Goal: Task Accomplishment & Management: Complete application form

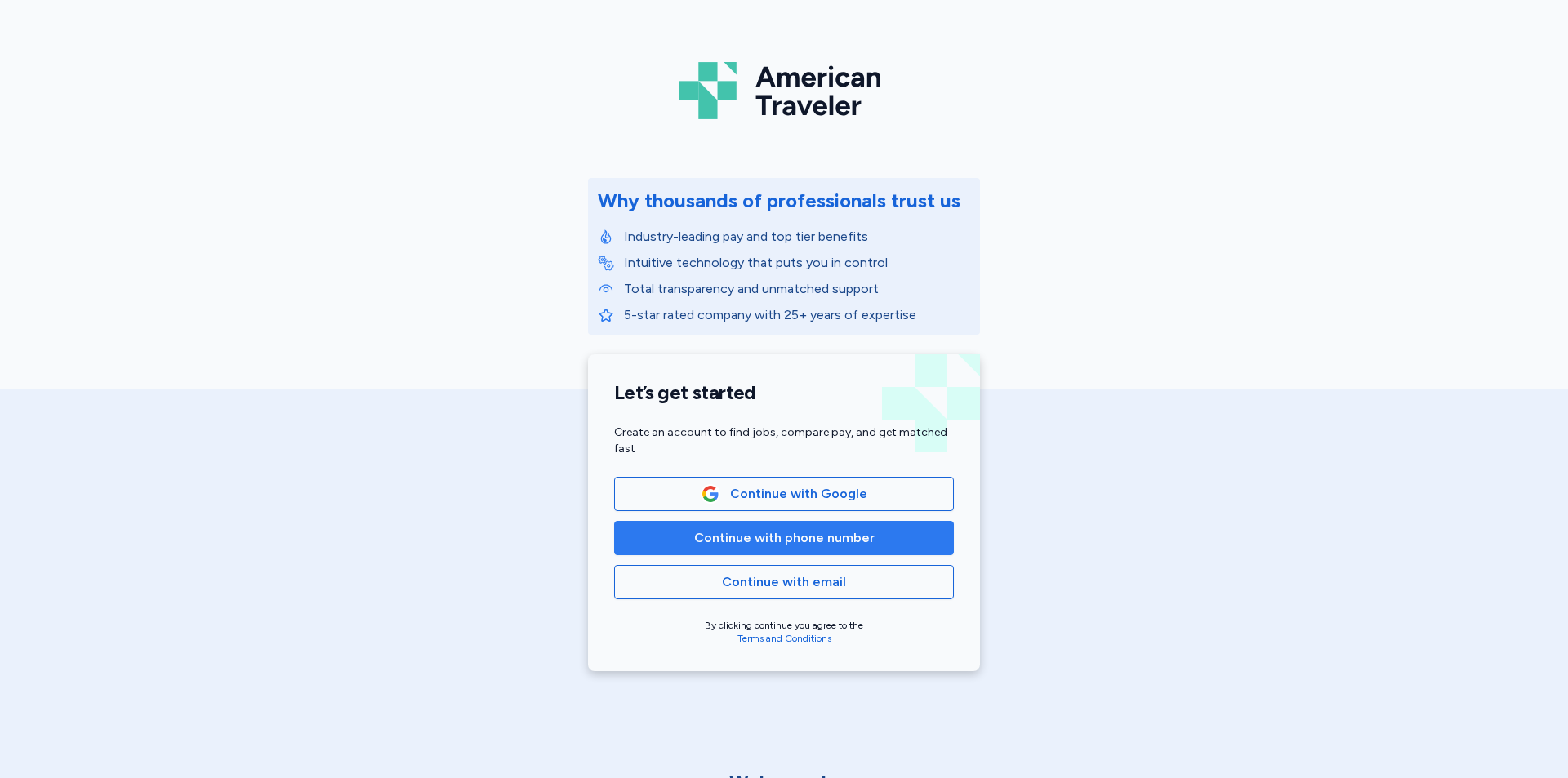
scroll to position [82, 0]
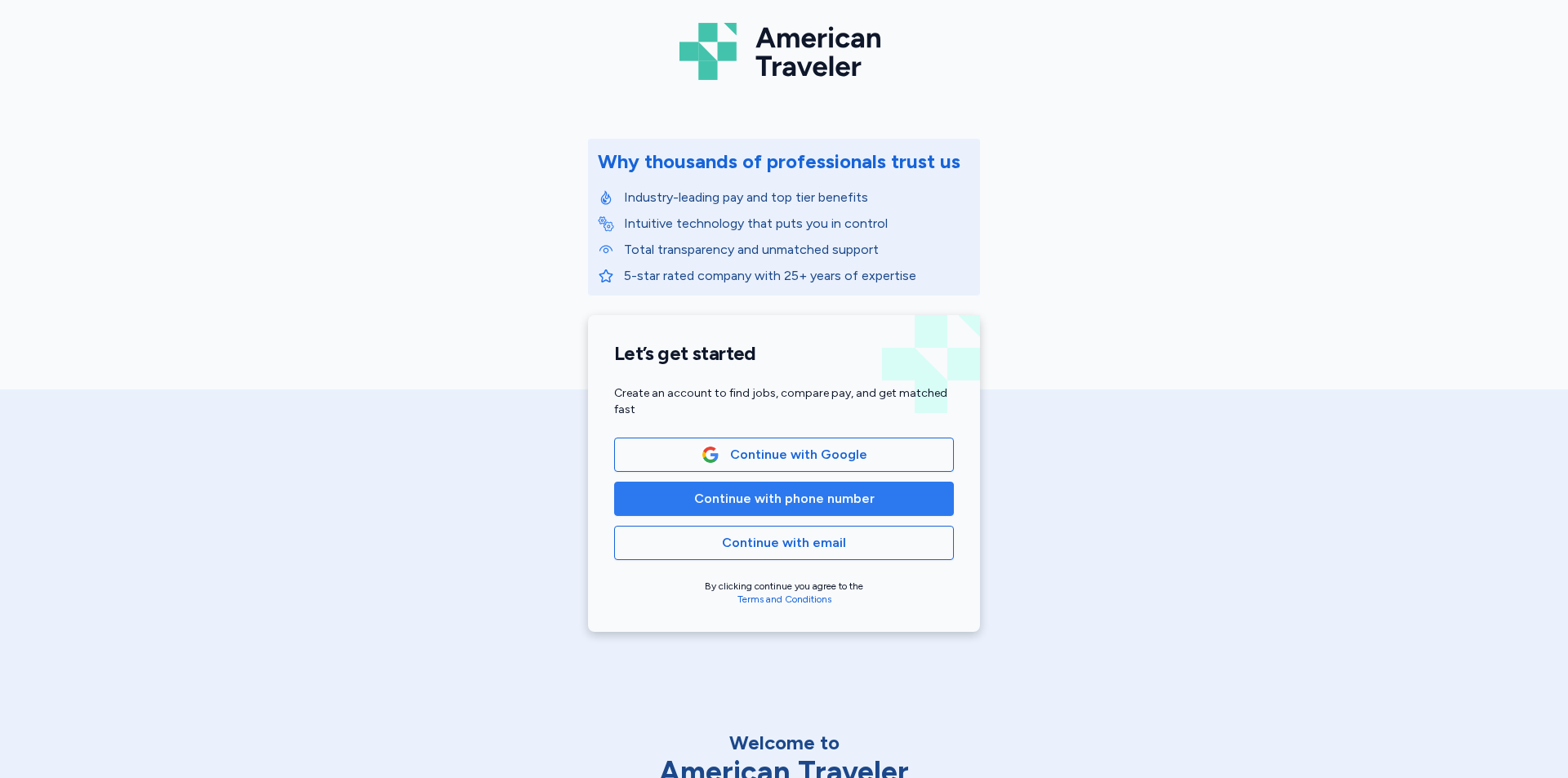
click at [824, 505] on span "Continue with phone number" at bounding box center [784, 498] width 181 height 19
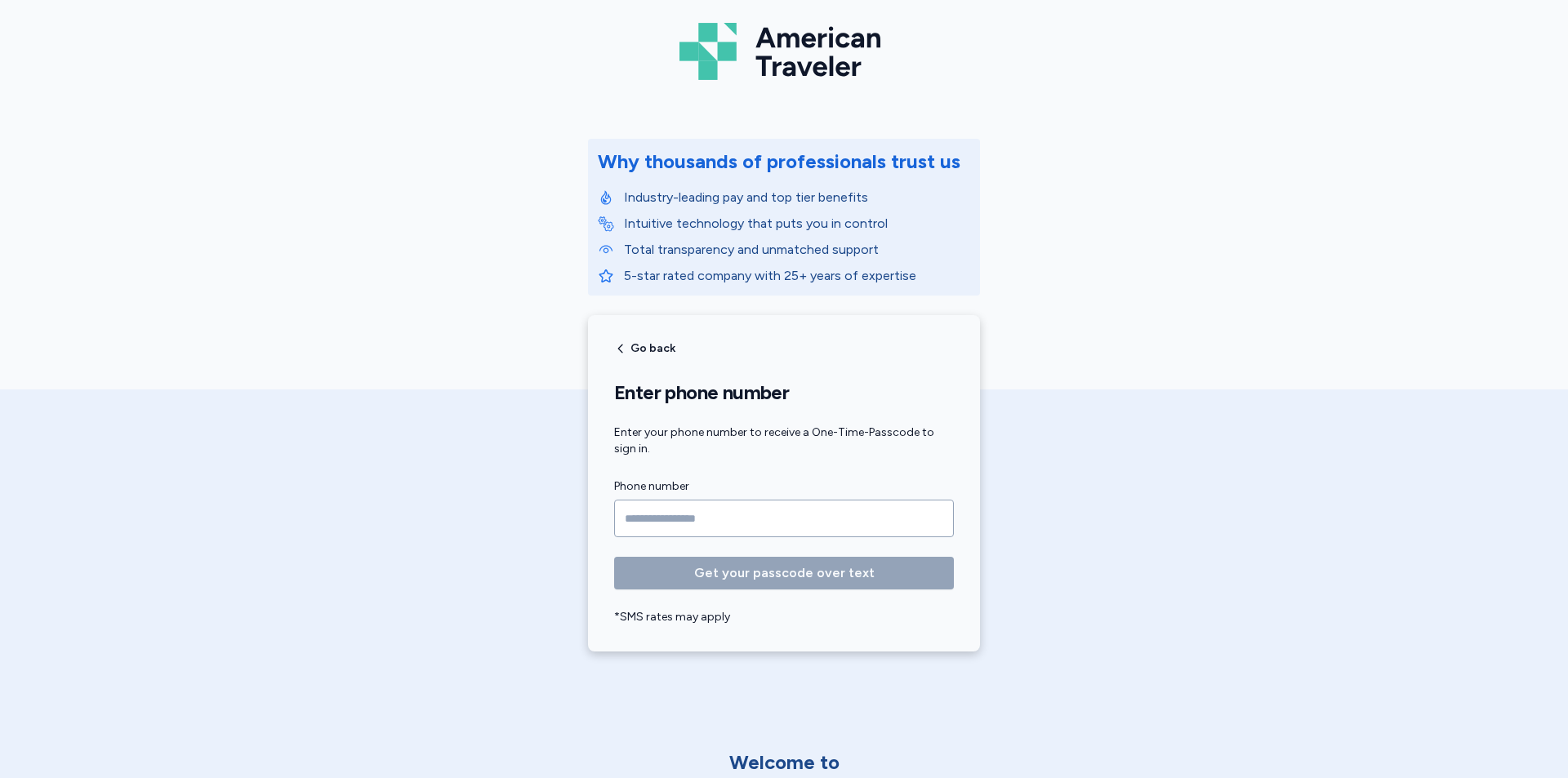
click at [828, 514] on input "Phone number" at bounding box center [784, 518] width 339 height 38
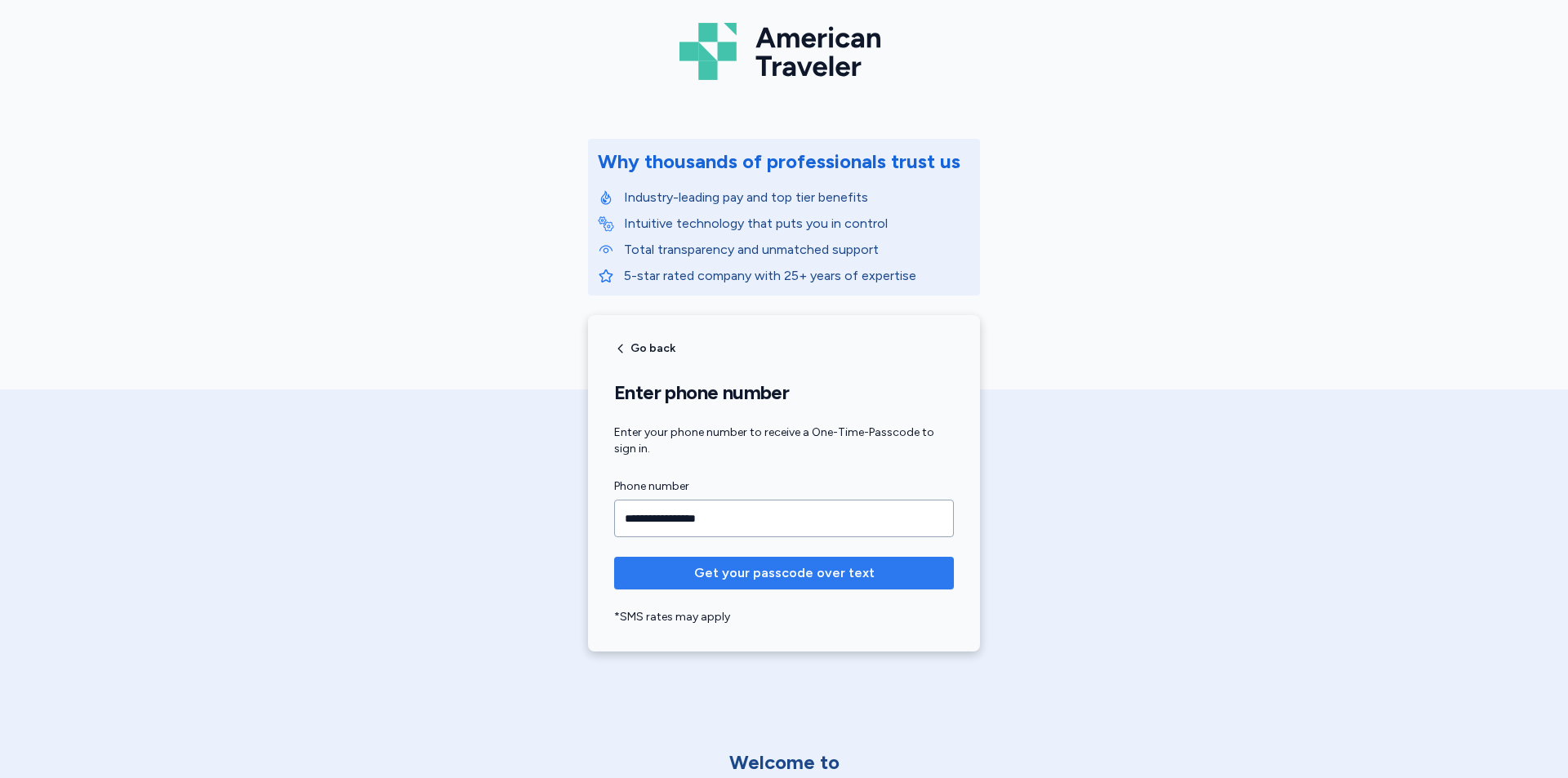
type input "**********"
click at [794, 582] on span "Get your passcode over text" at bounding box center [784, 572] width 181 height 19
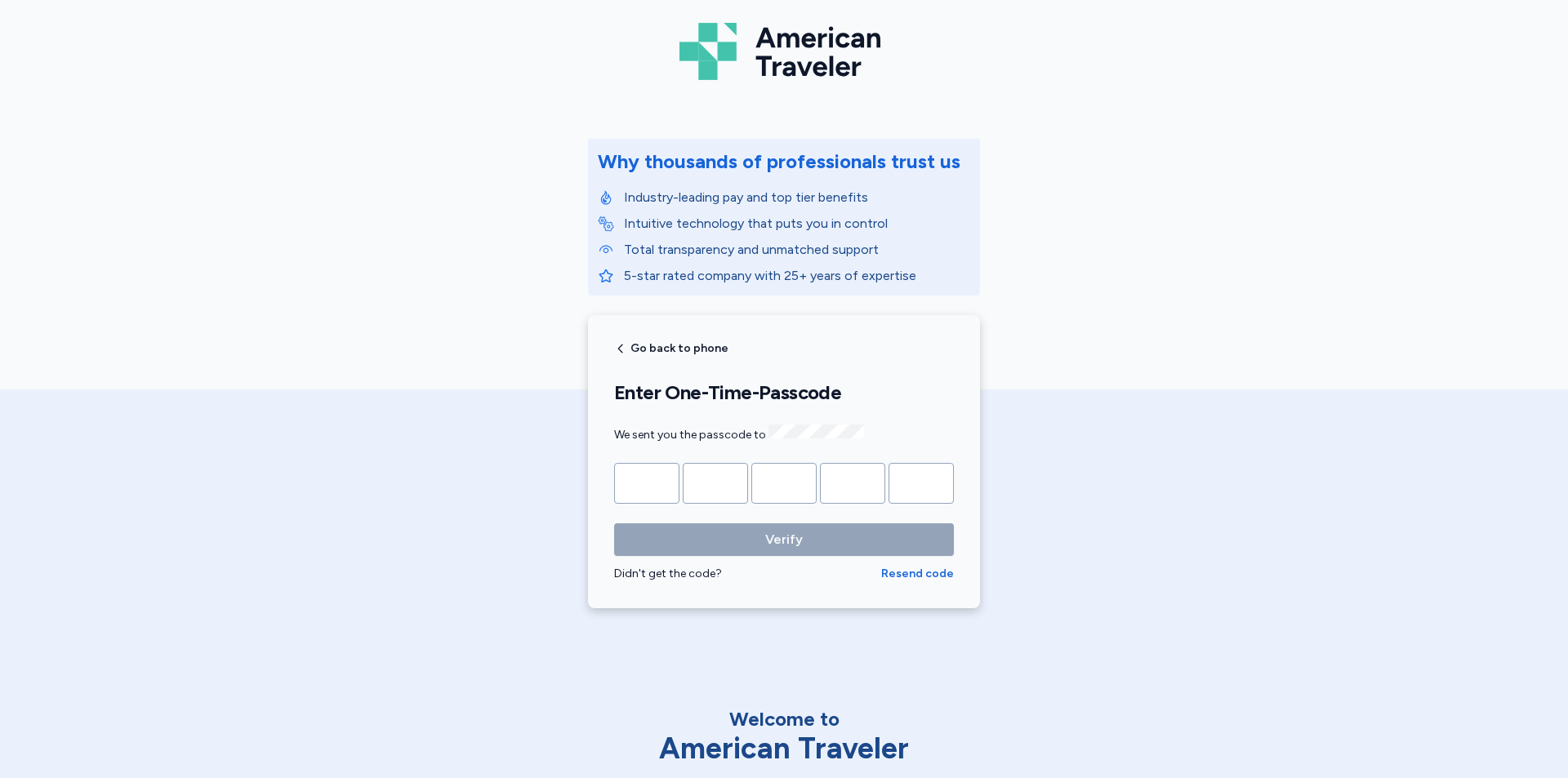
type input "*"
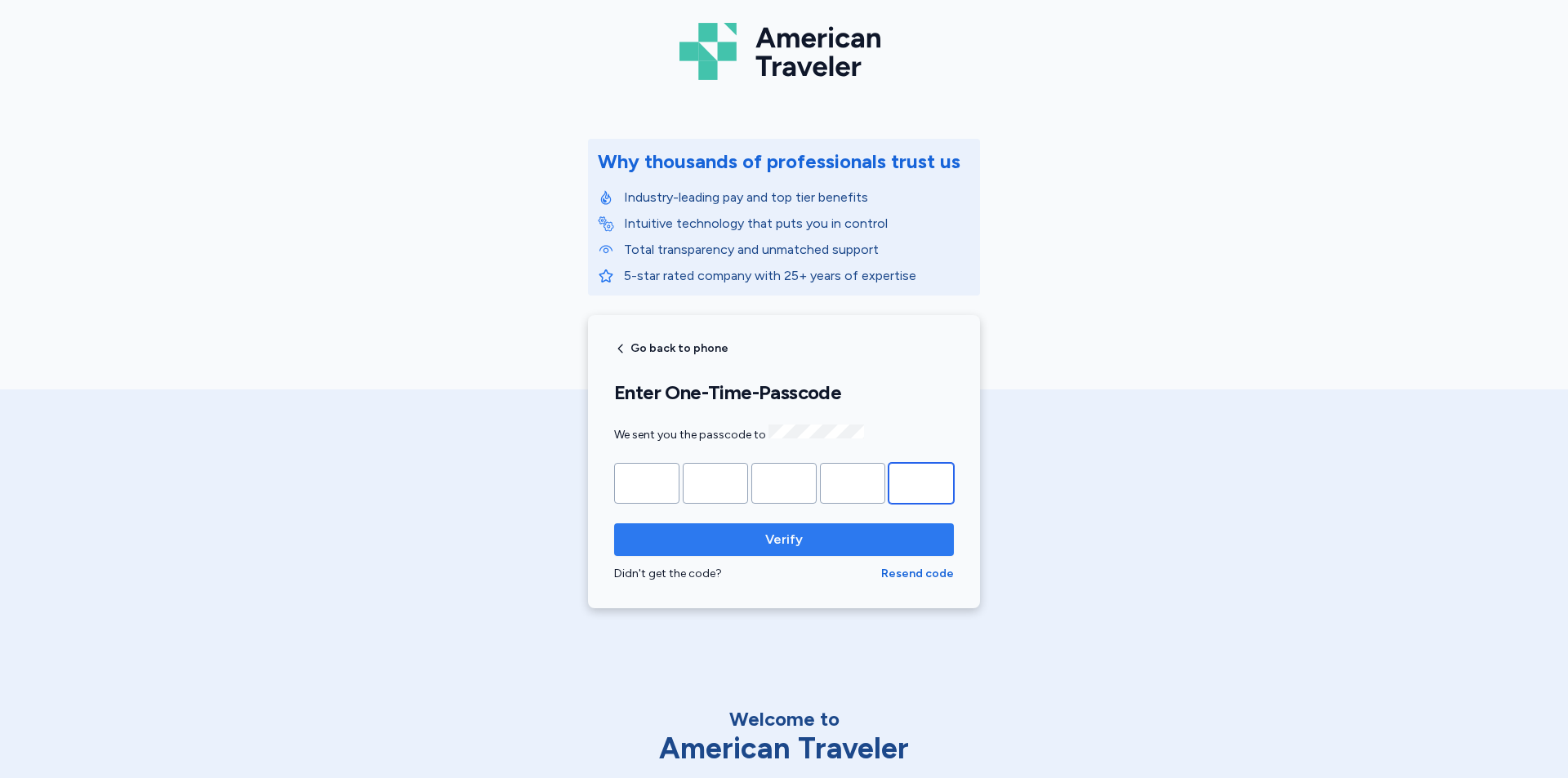
type input "*"
click at [795, 536] on span "Verify" at bounding box center [783, 539] width 38 height 19
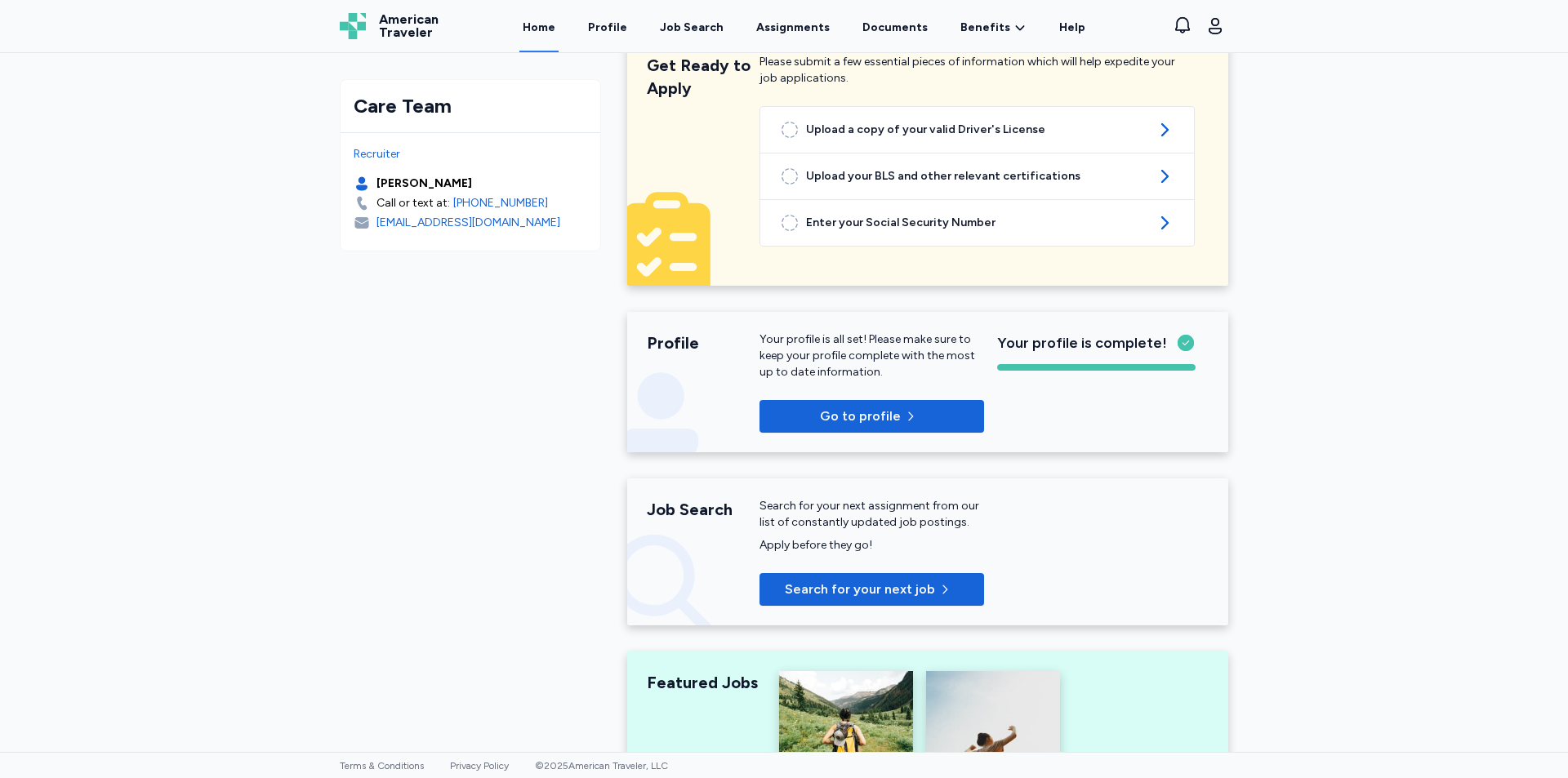
scroll to position [82, 0]
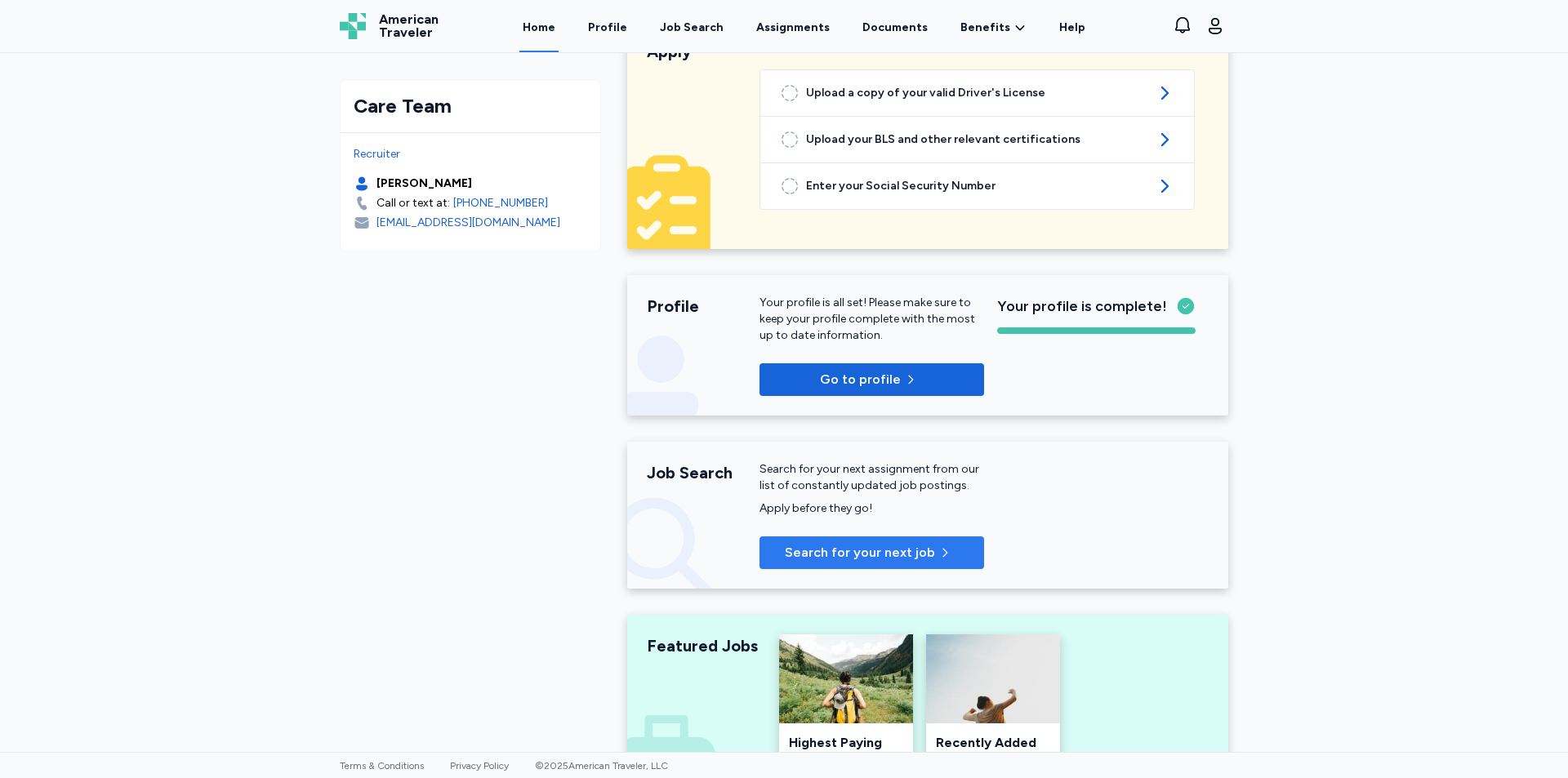
click at [870, 552] on span "Search for your next job" at bounding box center [860, 552] width 150 height 19
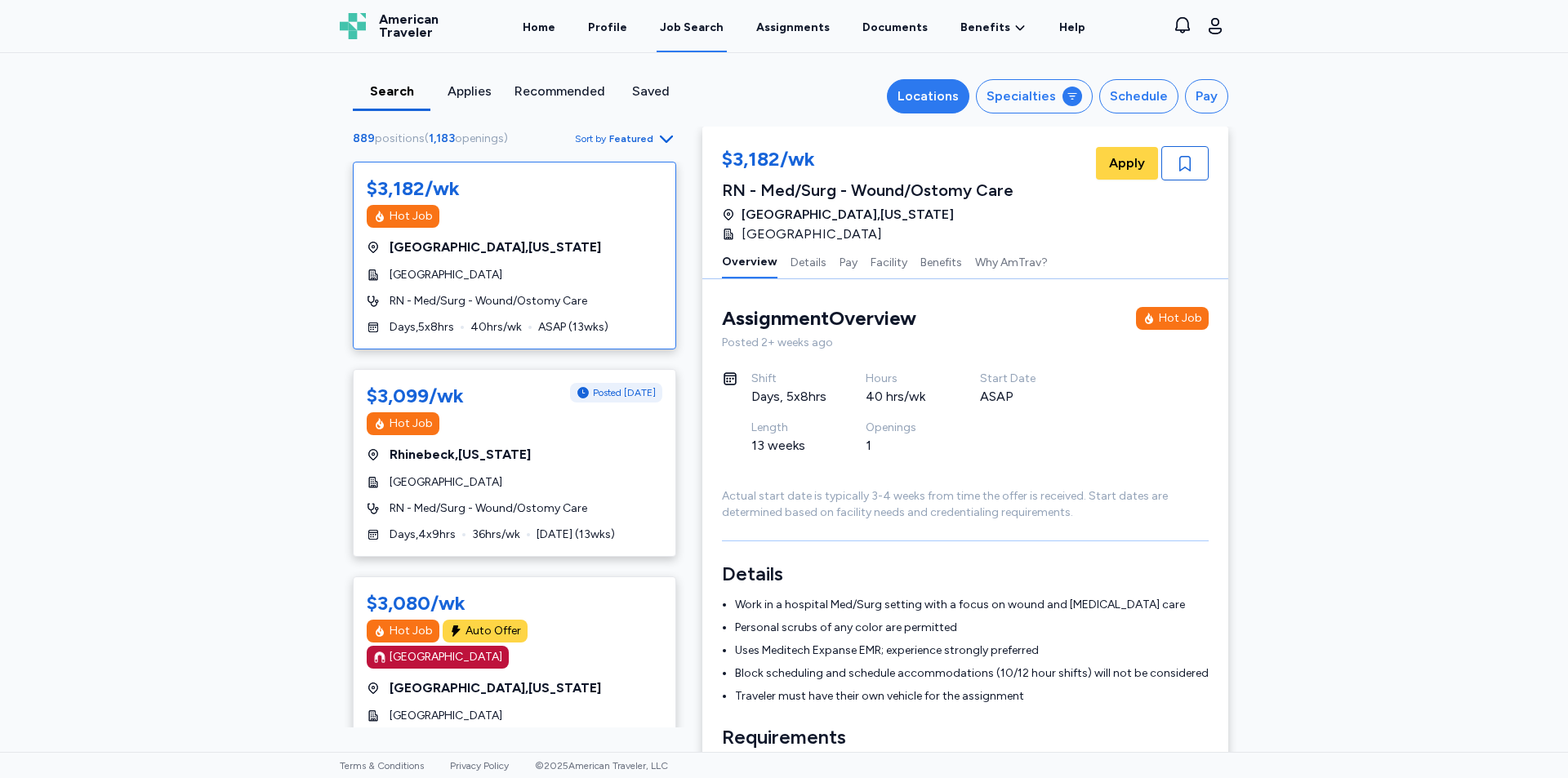
click at [942, 97] on div "Locations" at bounding box center [928, 96] width 61 height 19
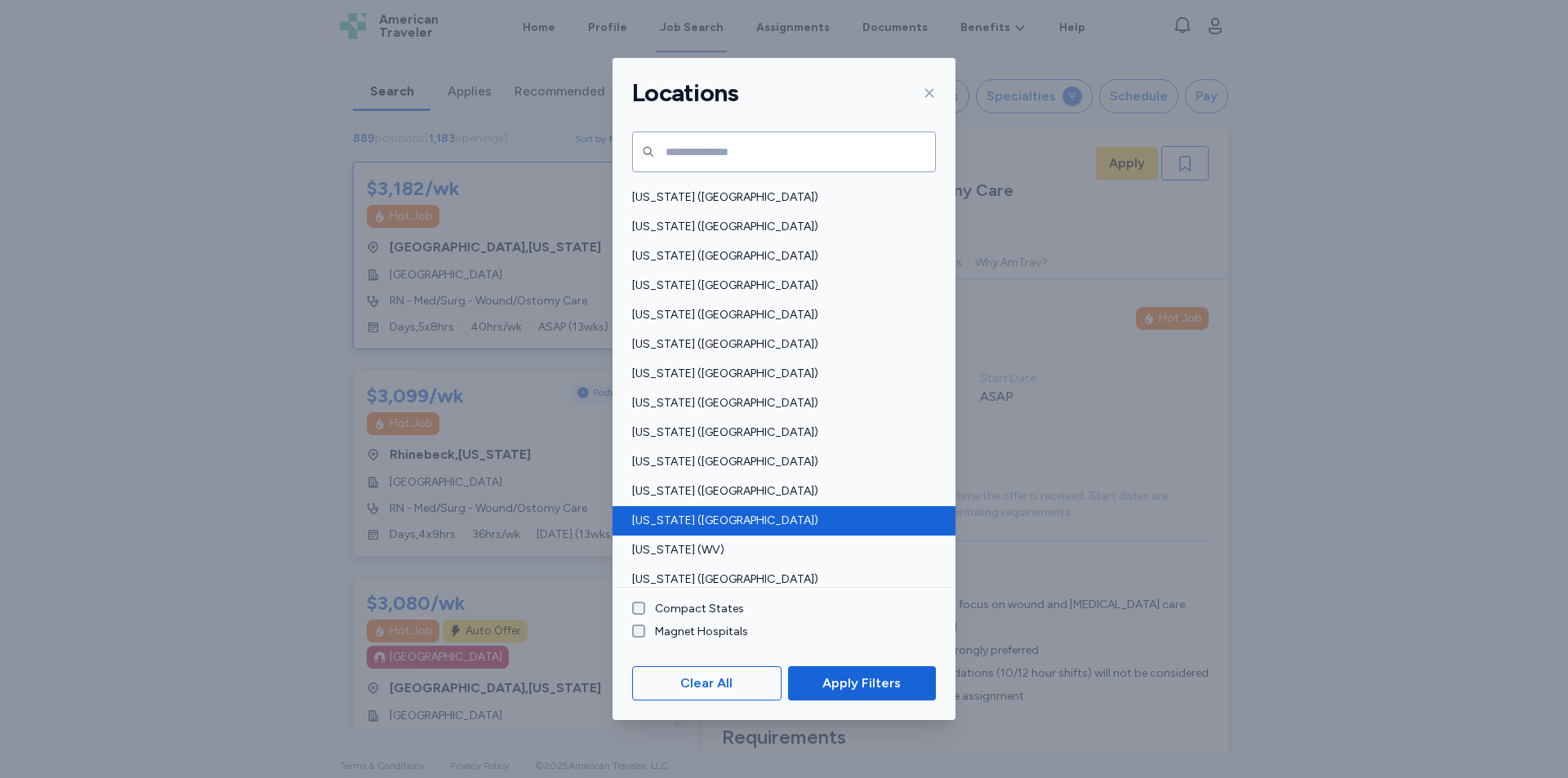
scroll to position [1091, 0]
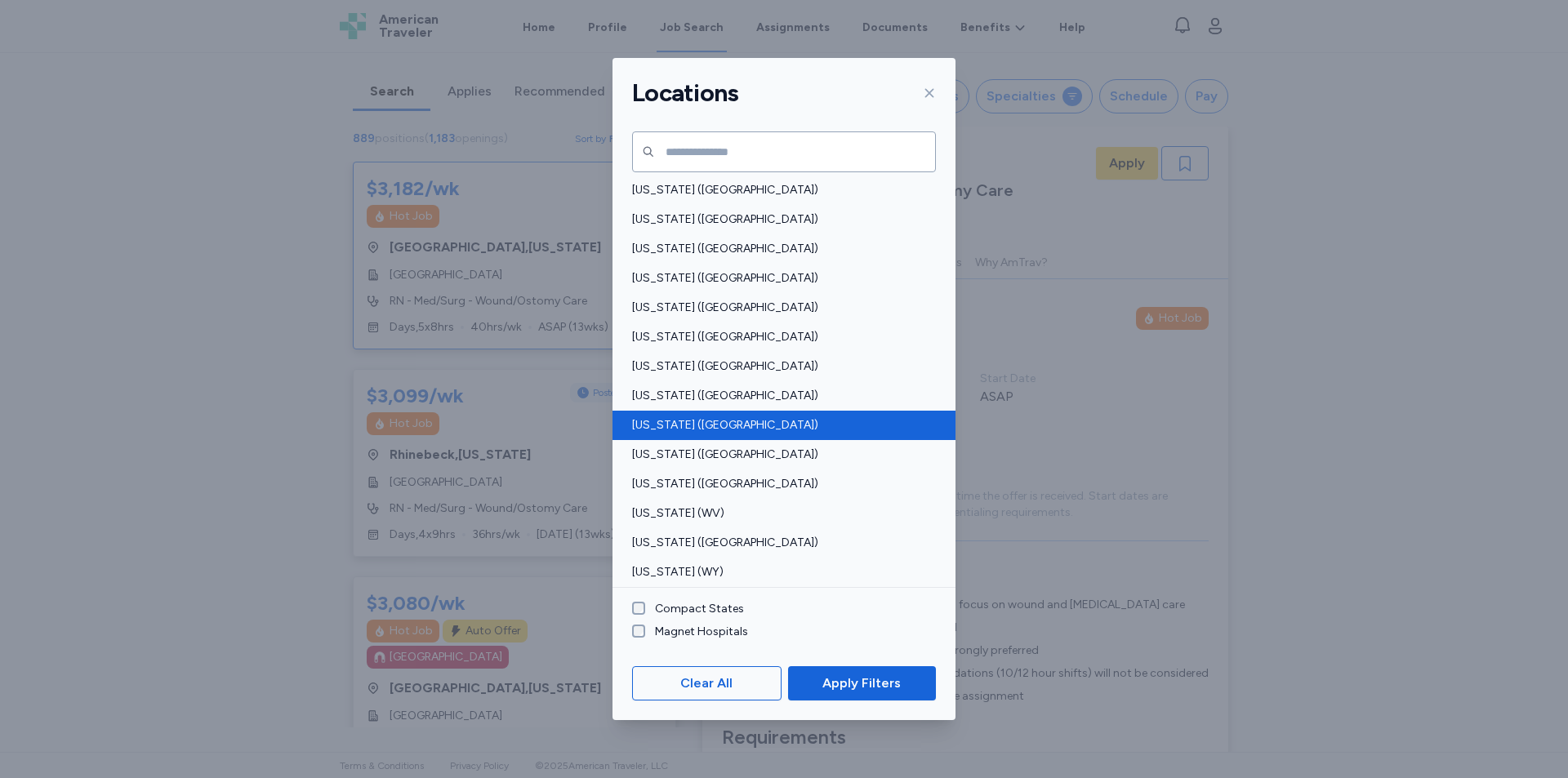
click at [680, 430] on span "Vermont (VT)" at bounding box center [779, 425] width 294 height 17
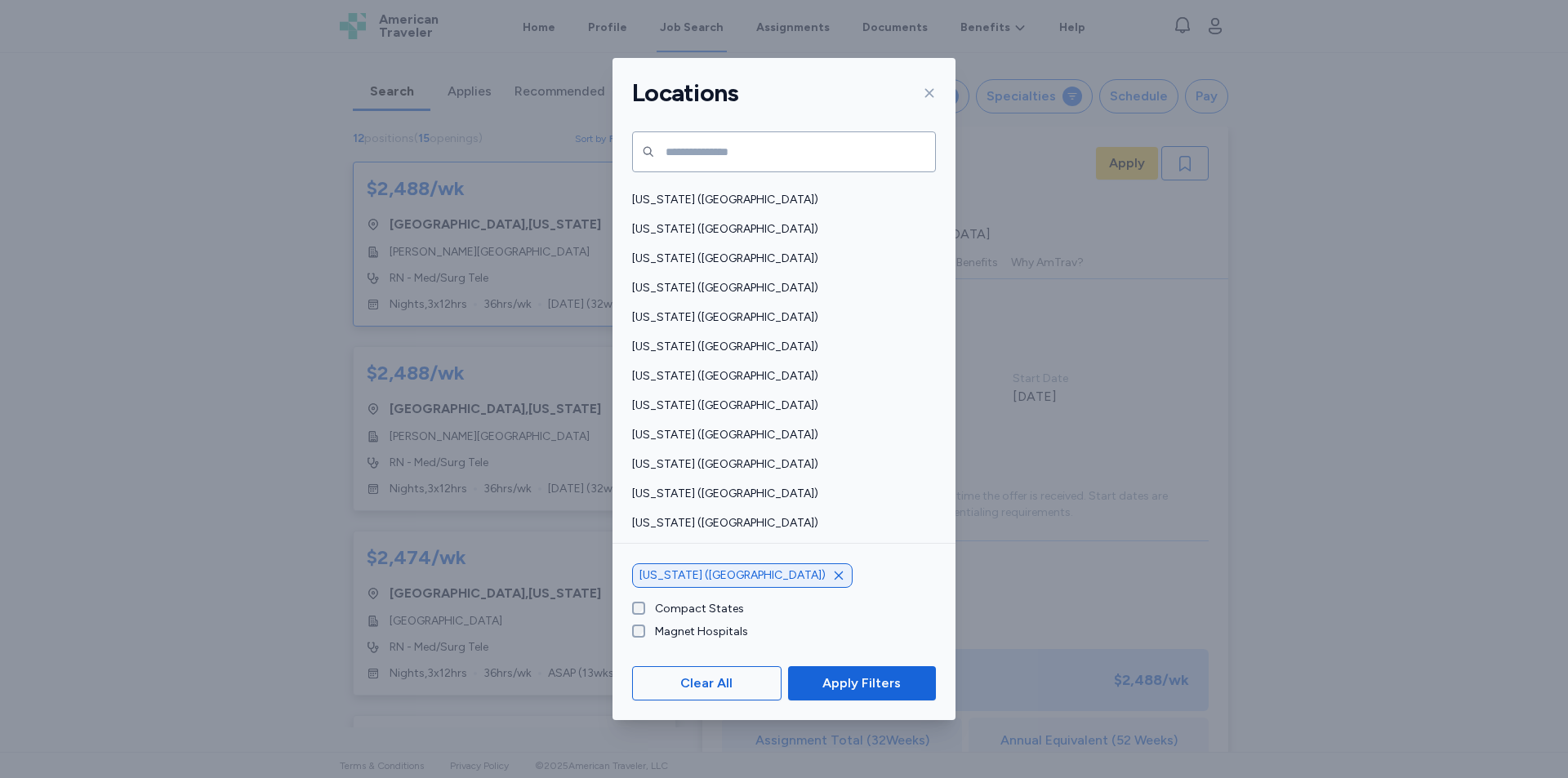
scroll to position [2, 0]
click at [698, 209] on div "New Hampshire (NH)" at bounding box center [784, 200] width 343 height 29
click at [853, 684] on span "Apply Filters" at bounding box center [862, 683] width 79 height 19
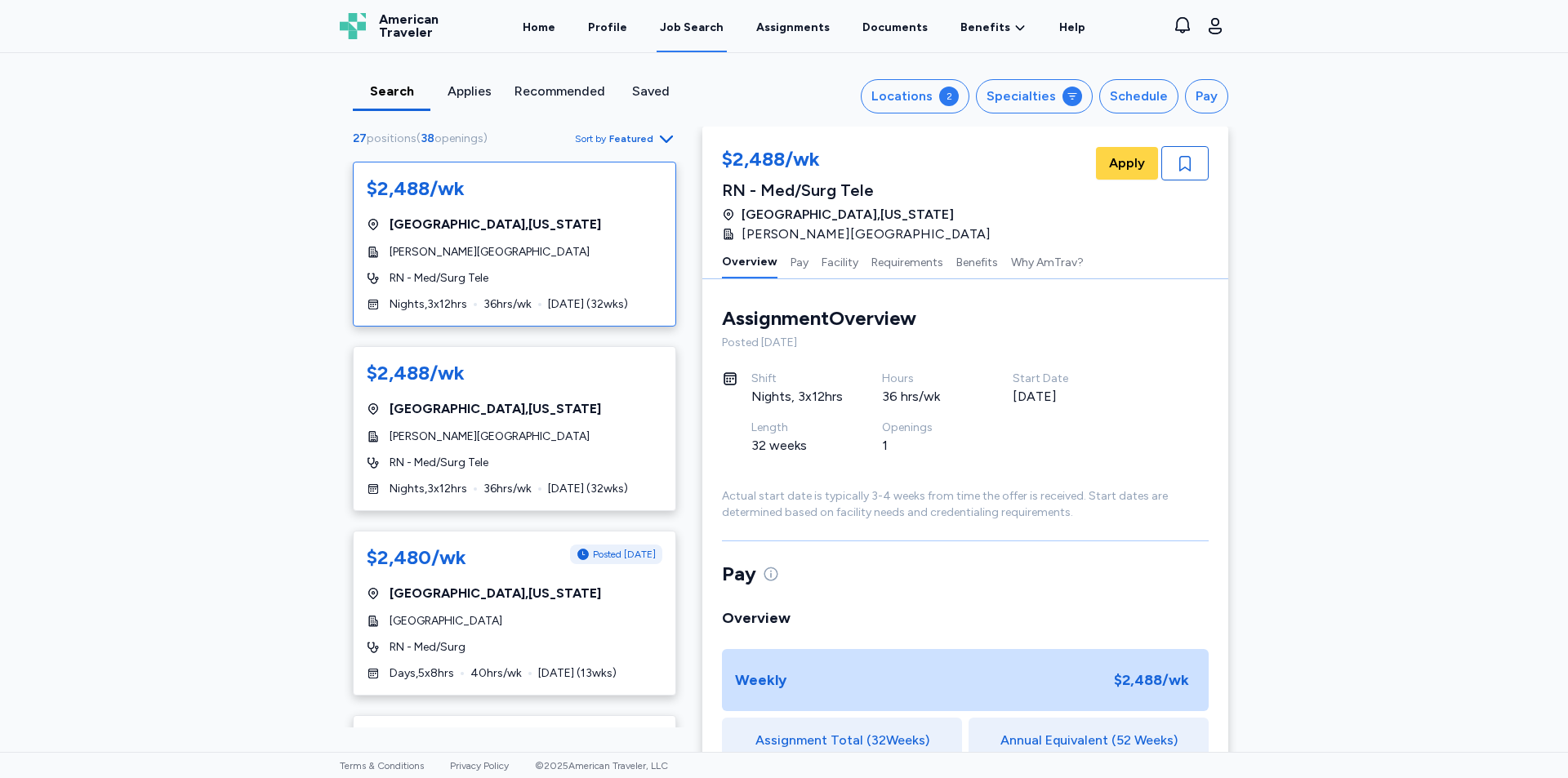
click at [528, 239] on div "$2,488/wk [GEOGRAPHIC_DATA] , [US_STATE][GEOGRAPHIC_DATA][PERSON_NAME] RN - Med…" at bounding box center [514, 243] width 323 height 165
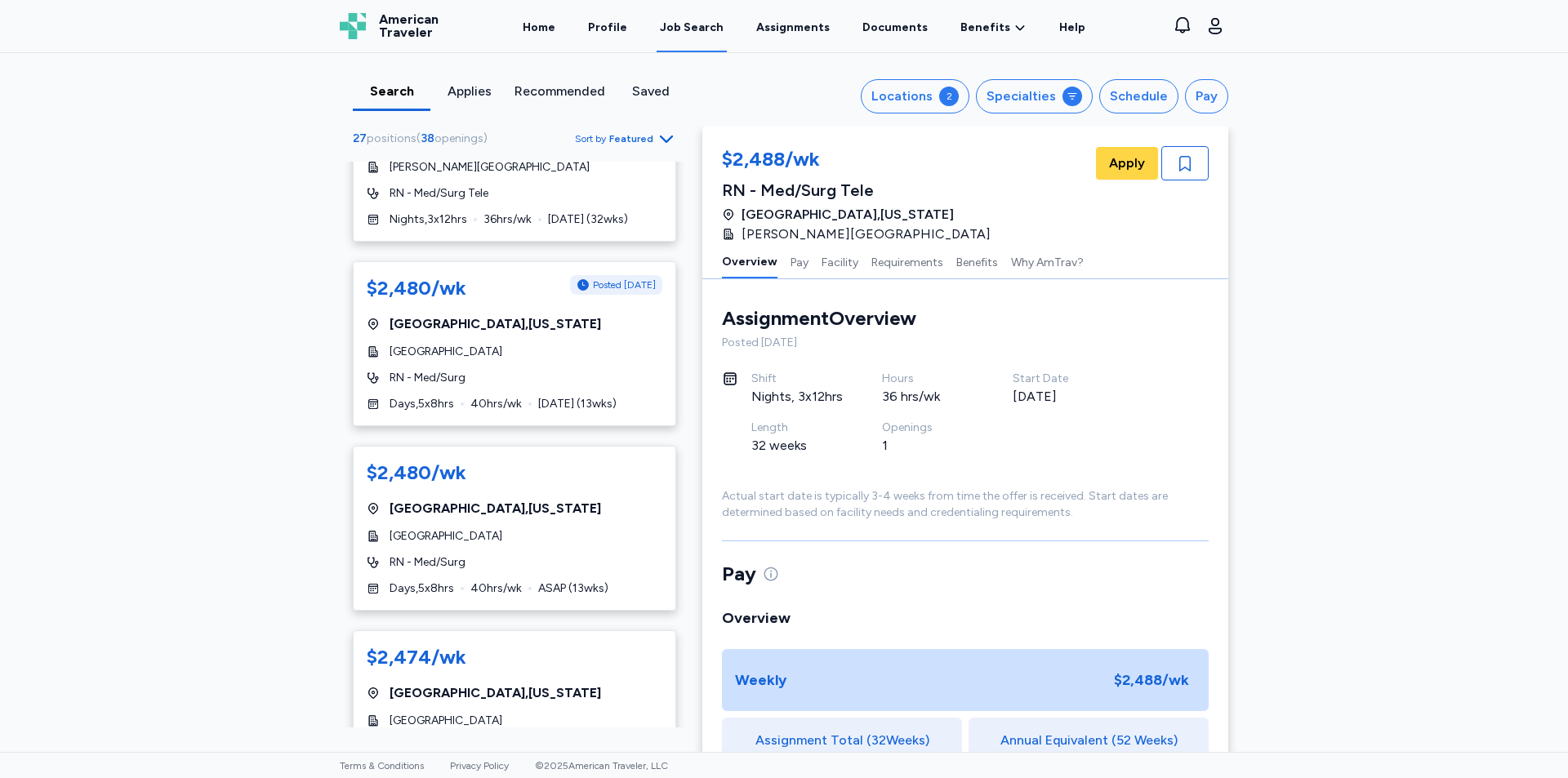
scroll to position [285, 0]
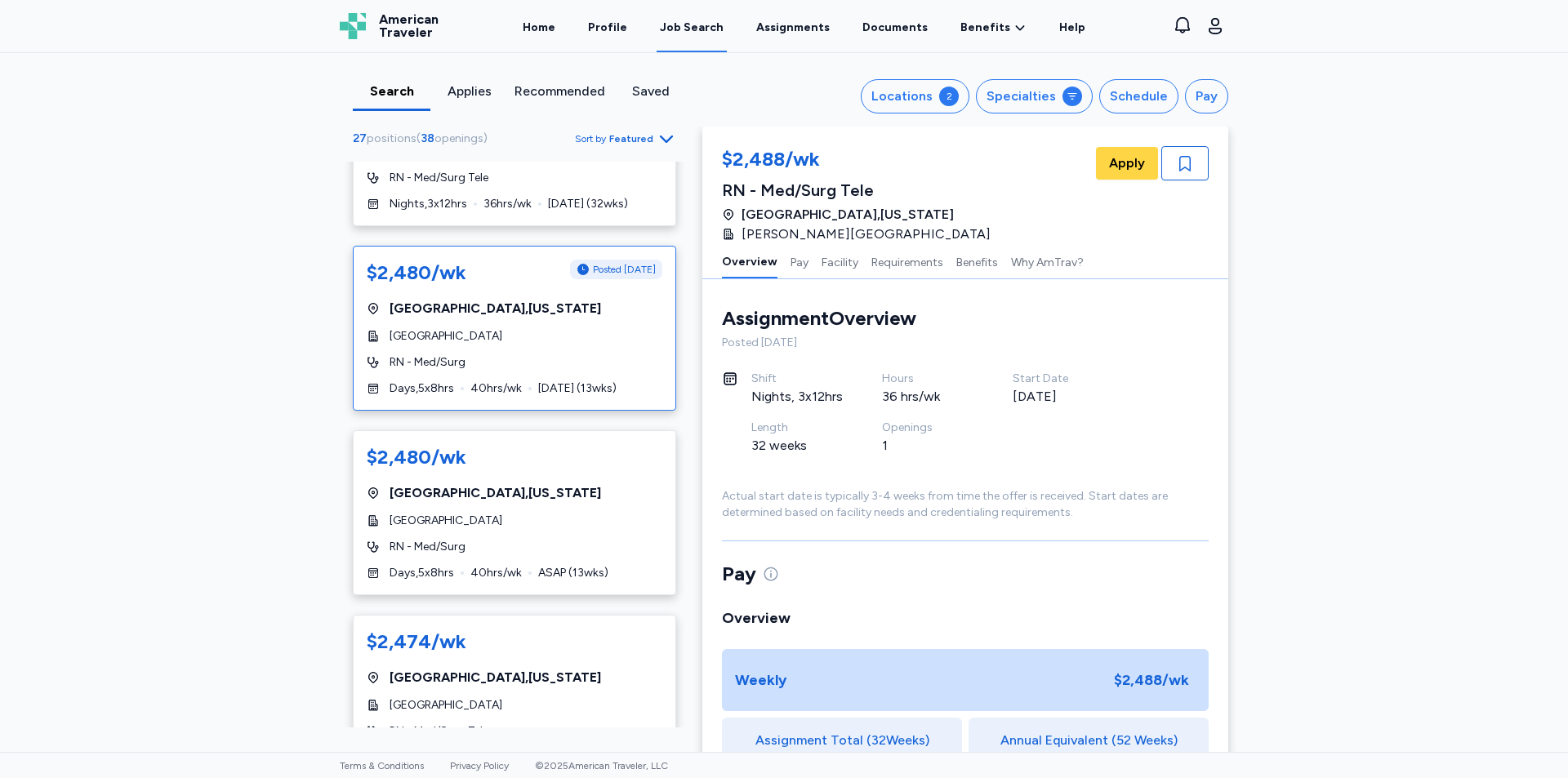
click at [487, 341] on span "[GEOGRAPHIC_DATA]" at bounding box center [445, 337] width 113 height 17
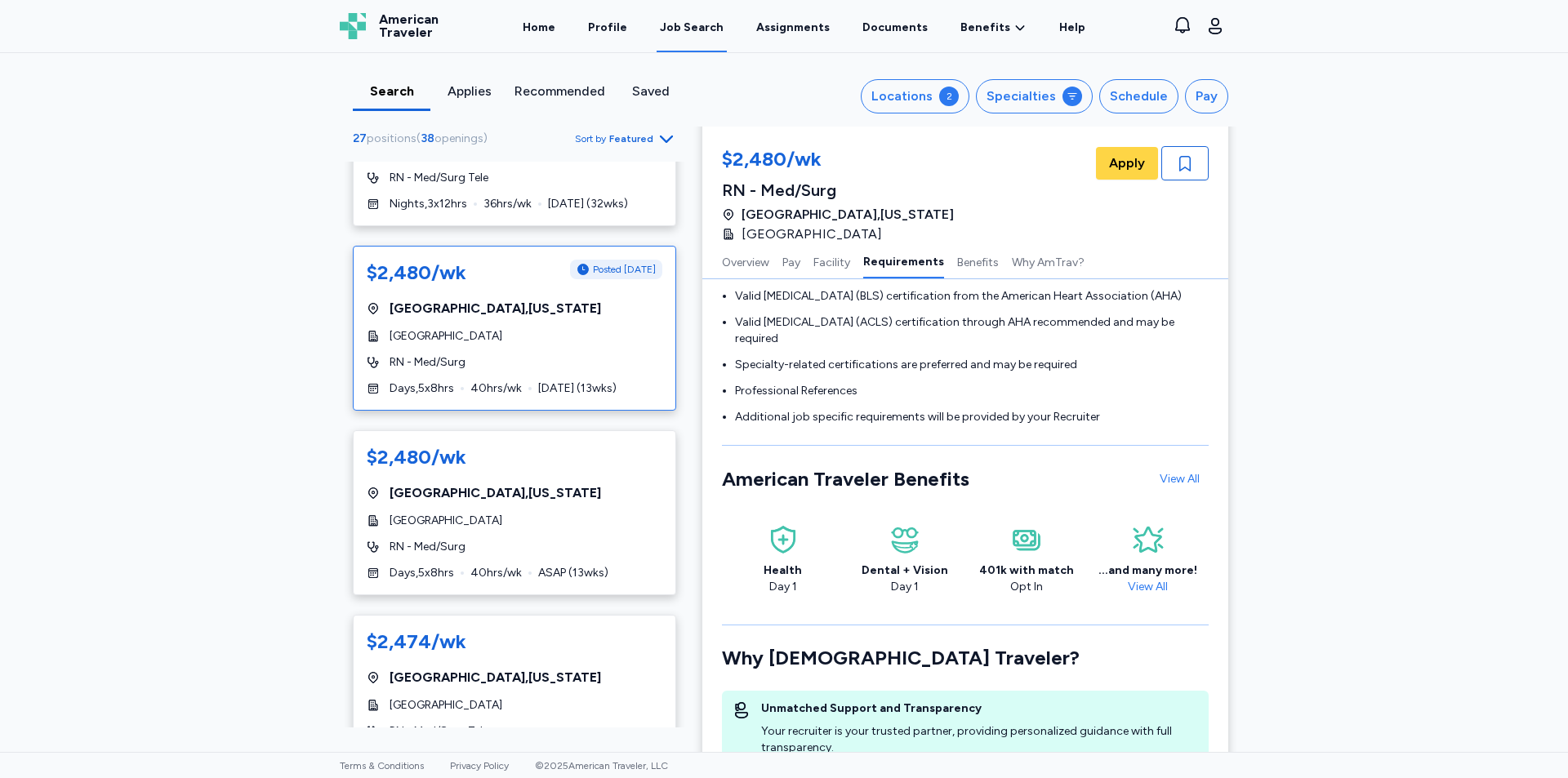
scroll to position [1481, 0]
